Goal: Task Accomplishment & Management: Manage account settings

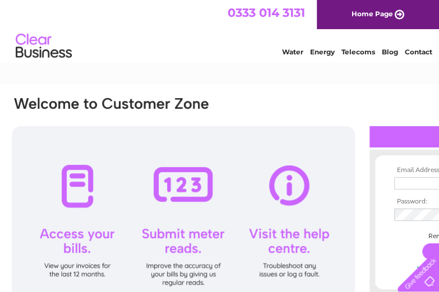
scroll to position [0, 116]
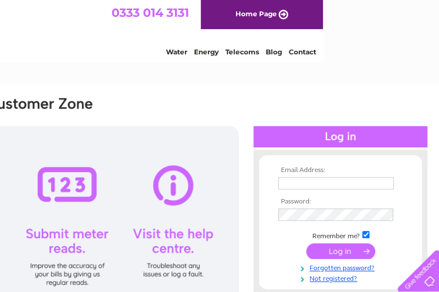
click at [350, 174] on td at bounding box center [340, 183] width 130 height 18
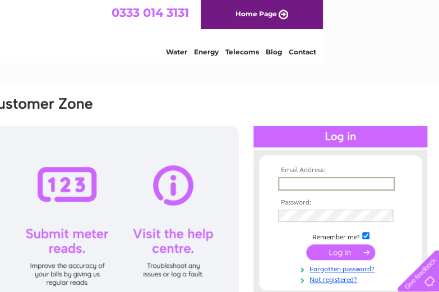
click at [338, 186] on input "text" at bounding box center [336, 183] width 117 height 13
type input "dyule@lawstyres.co.uk"
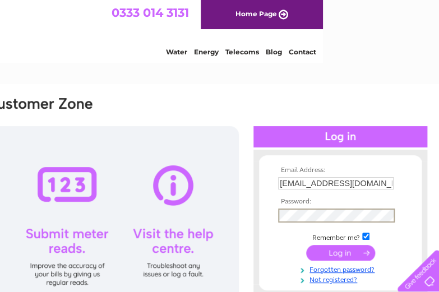
click at [339, 249] on input "submit" at bounding box center [340, 253] width 69 height 16
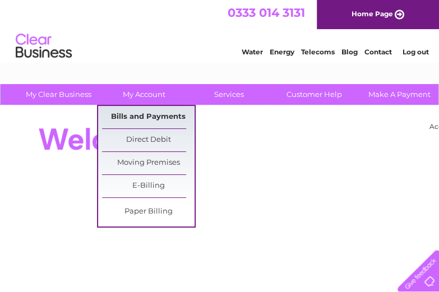
click at [149, 114] on link "Bills and Payments" at bounding box center [148, 117] width 93 height 22
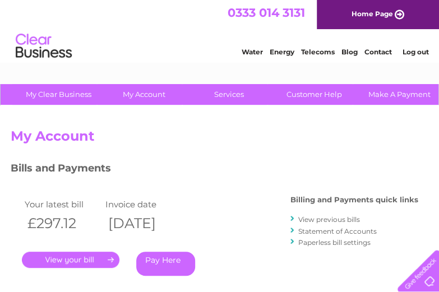
click at [74, 260] on link "." at bounding box center [71, 260] width 98 height 16
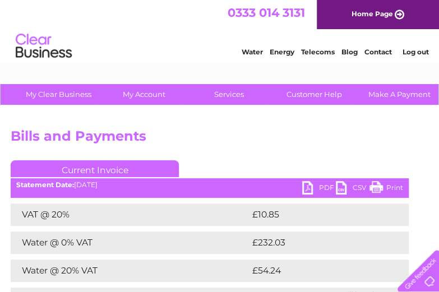
click at [325, 186] on link "PDF" at bounding box center [319, 189] width 34 height 16
click at [411, 50] on link "Log out" at bounding box center [415, 52] width 26 height 8
